Goal: Transaction & Acquisition: Download file/media

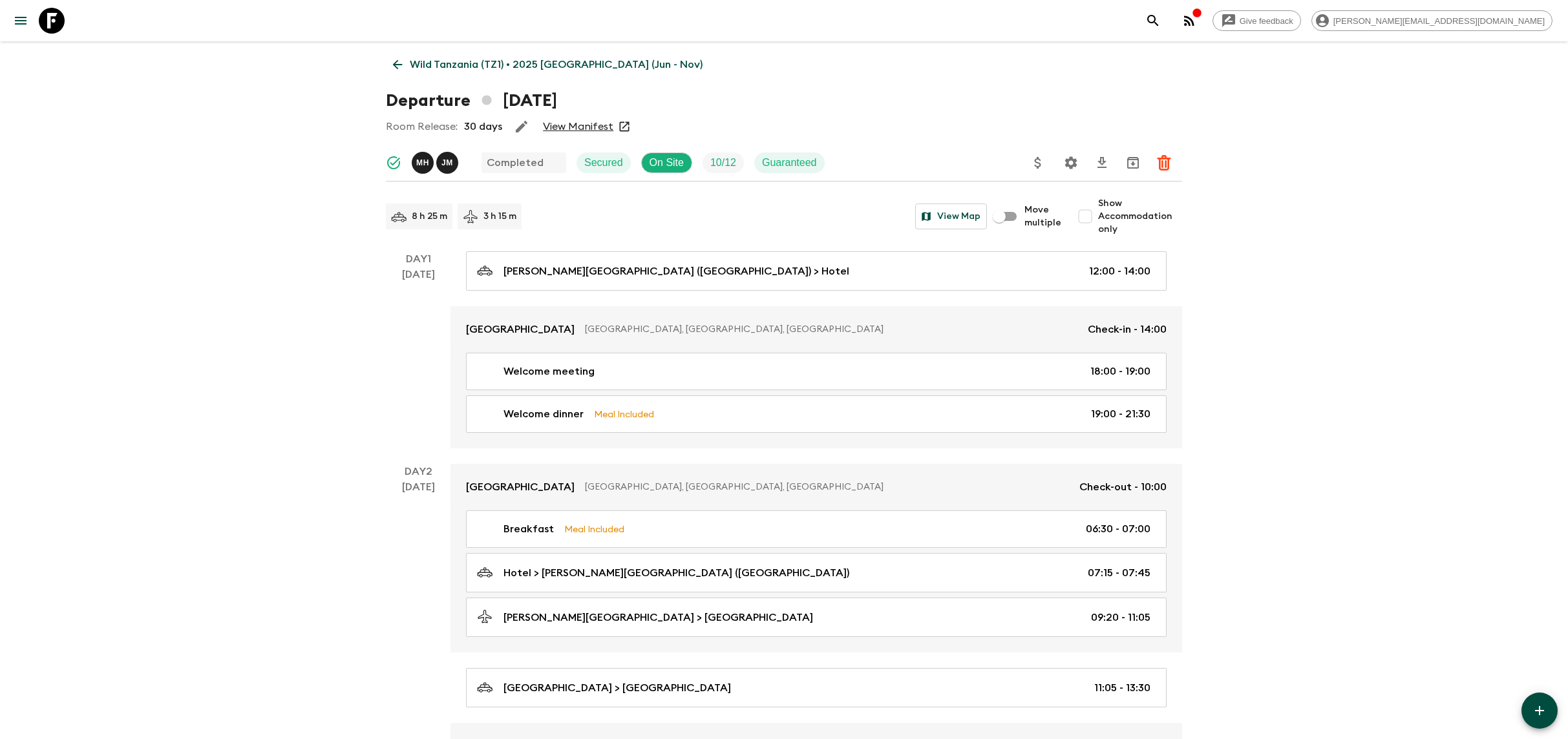
scroll to position [1680, 0]
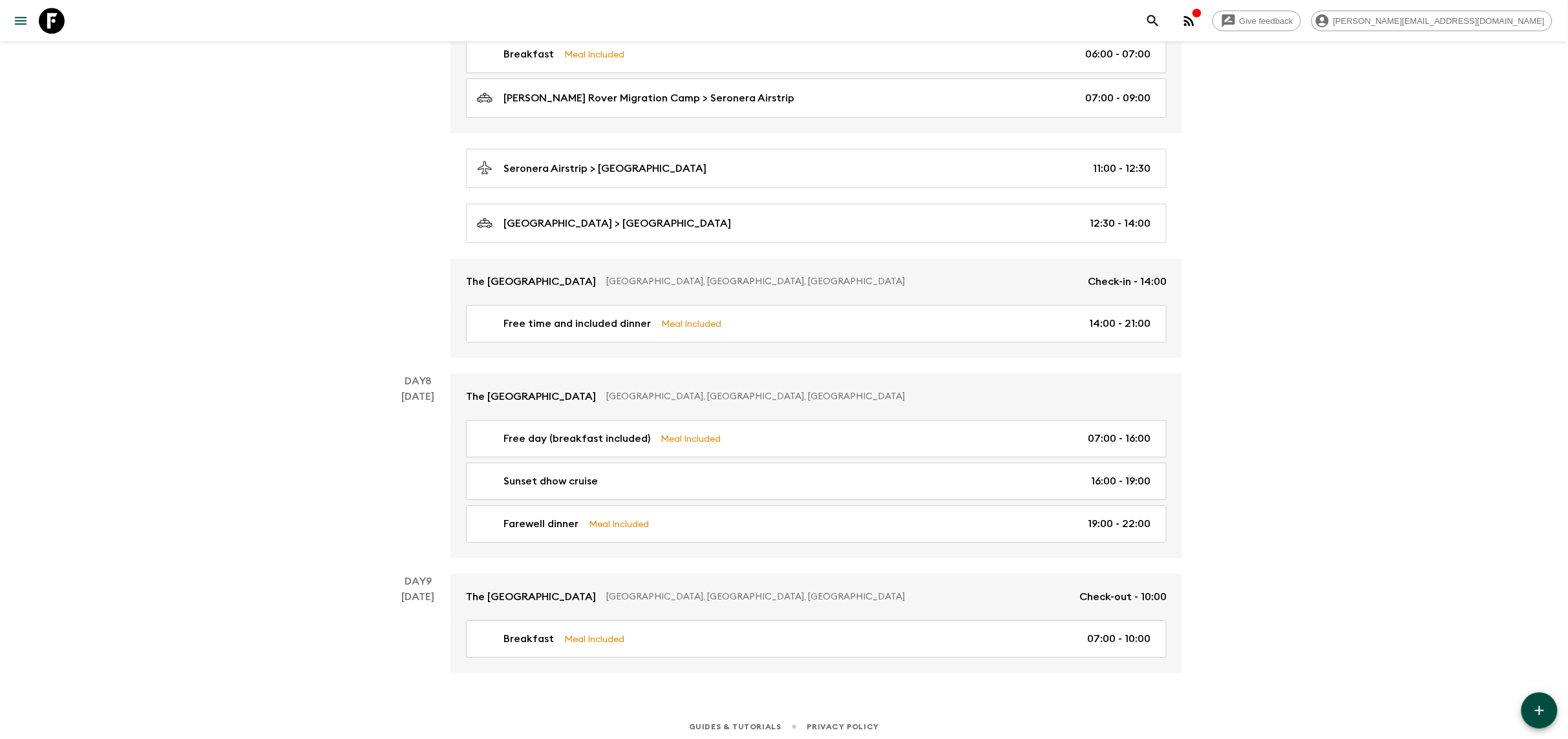
click at [39, 6] on link at bounding box center [52, 21] width 36 height 36
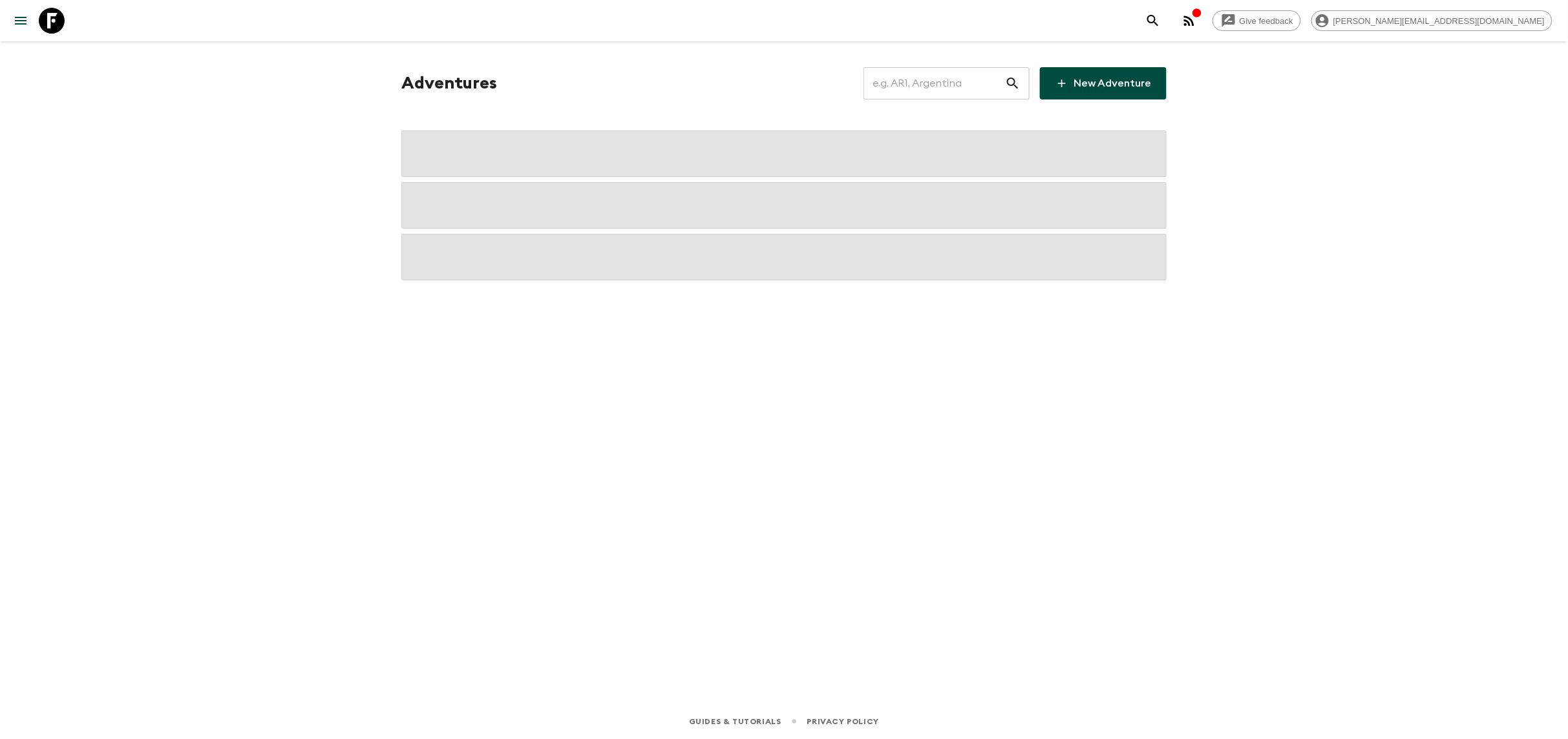
click at [952, 82] on input "text" at bounding box center [934, 84] width 142 height 36
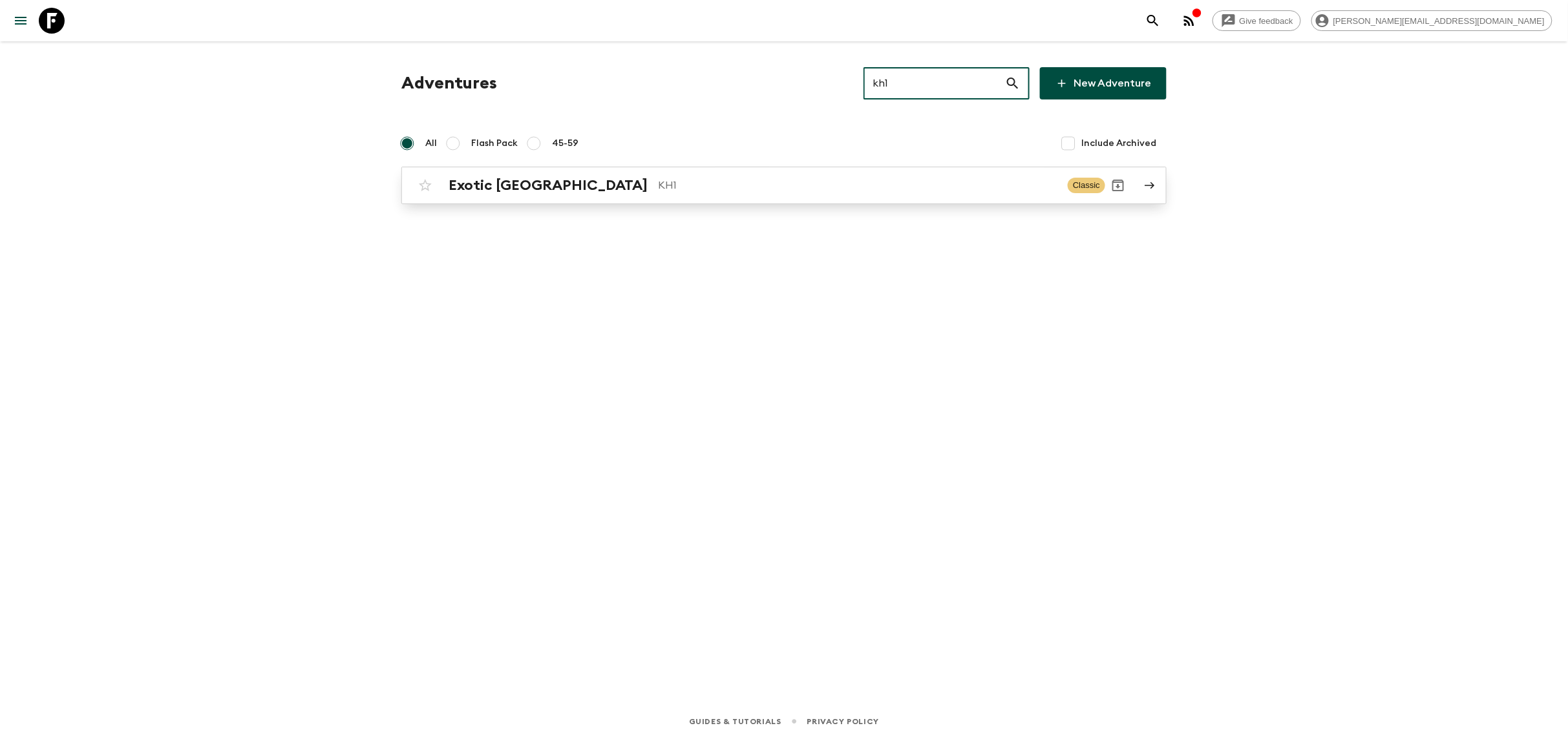
type input "kh1"
click at [629, 202] on link "Exotic [GEOGRAPHIC_DATA] KH1 Classic" at bounding box center [784, 185] width 765 height 37
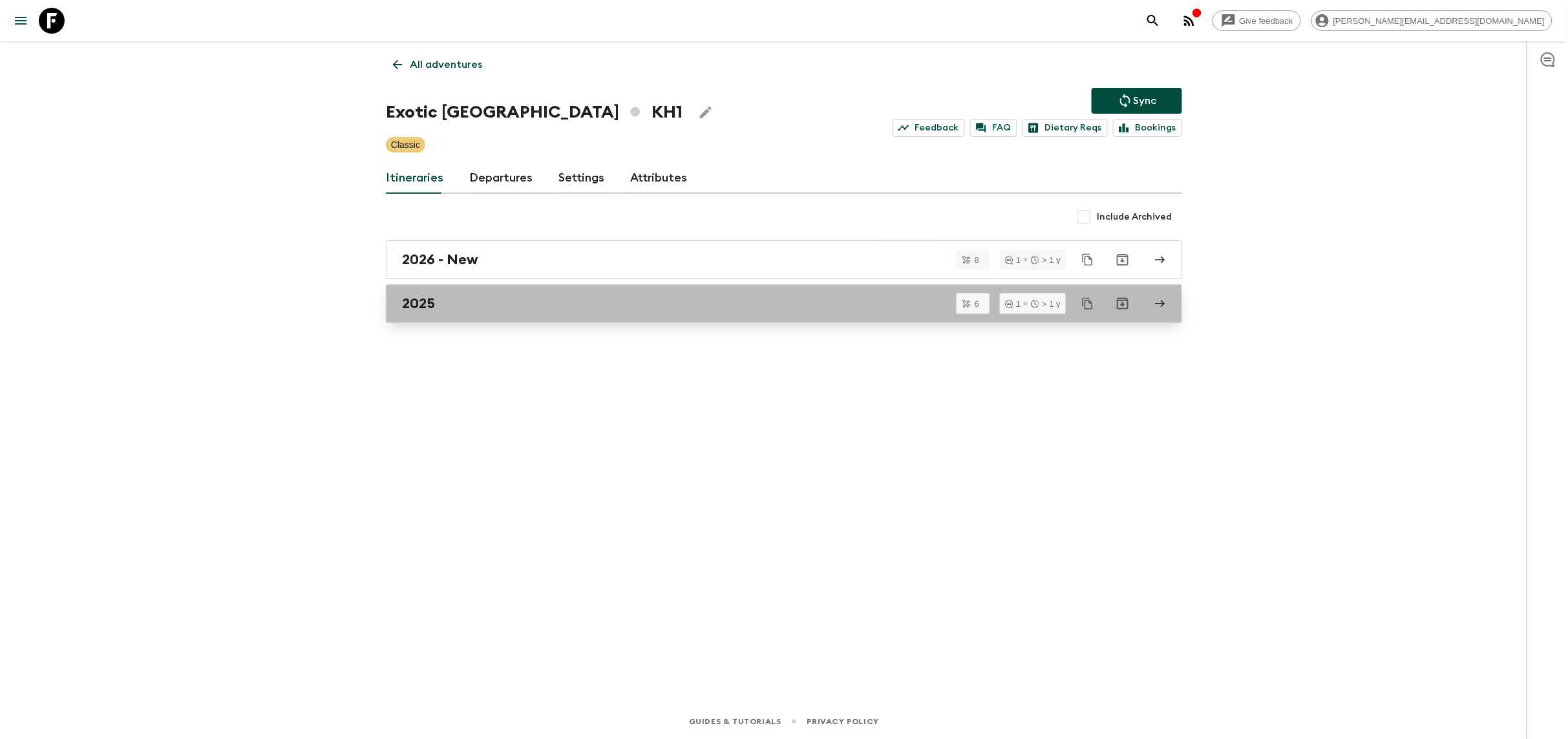
click at [514, 297] on div "2025" at bounding box center [772, 303] width 739 height 17
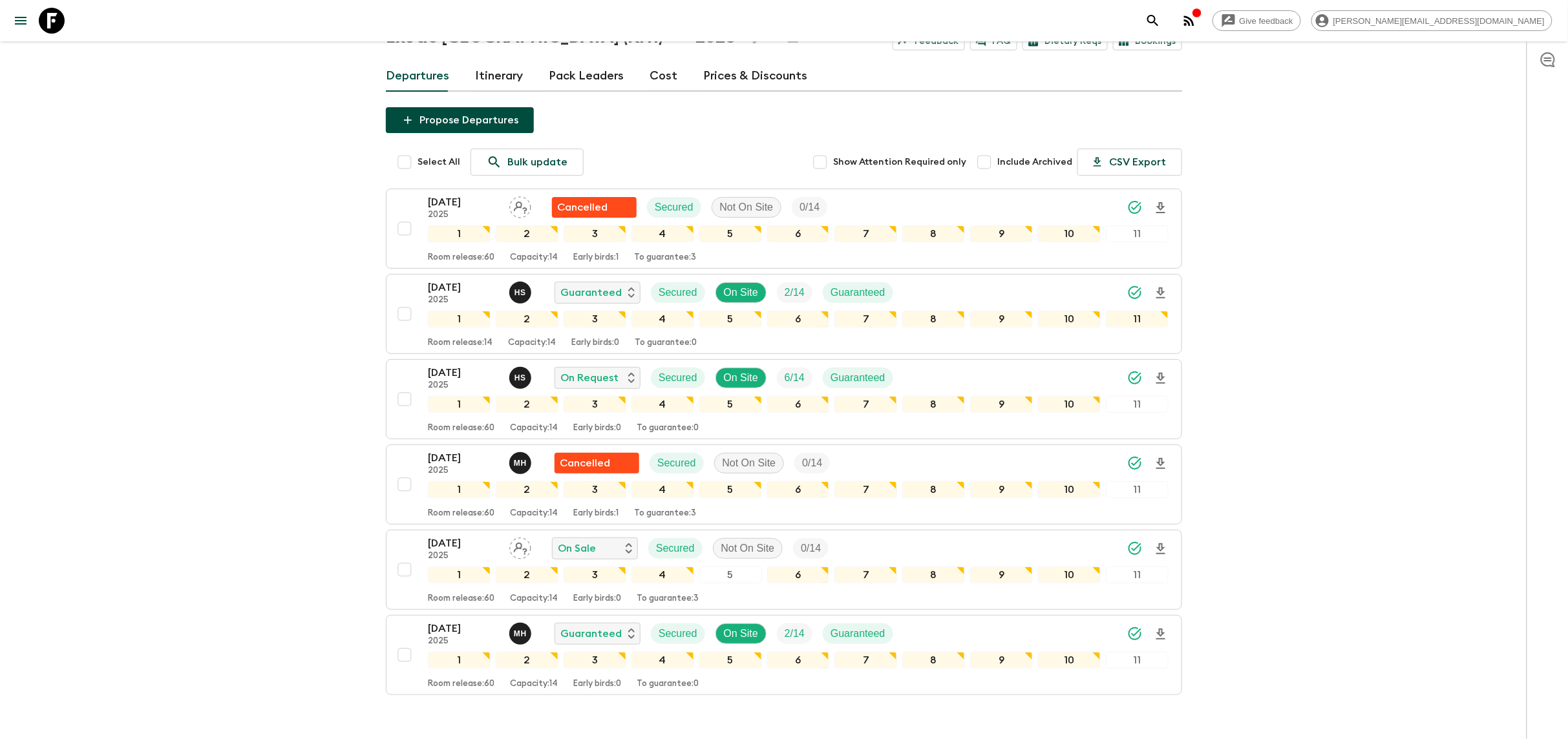
scroll to position [143, 0]
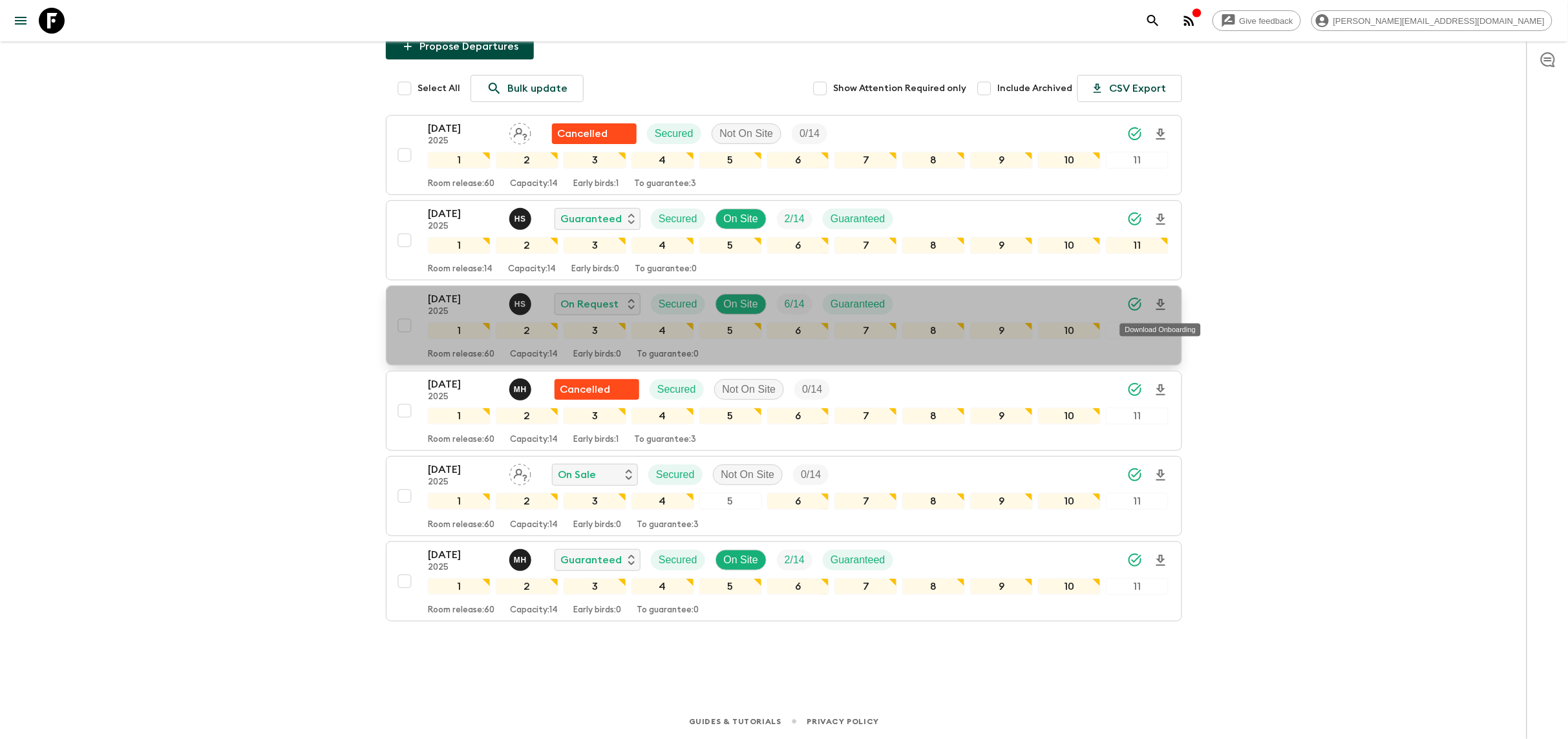
click at [1161, 301] on icon "Download Onboarding" at bounding box center [1161, 305] width 9 height 11
